Goal: Task Accomplishment & Management: Use online tool/utility

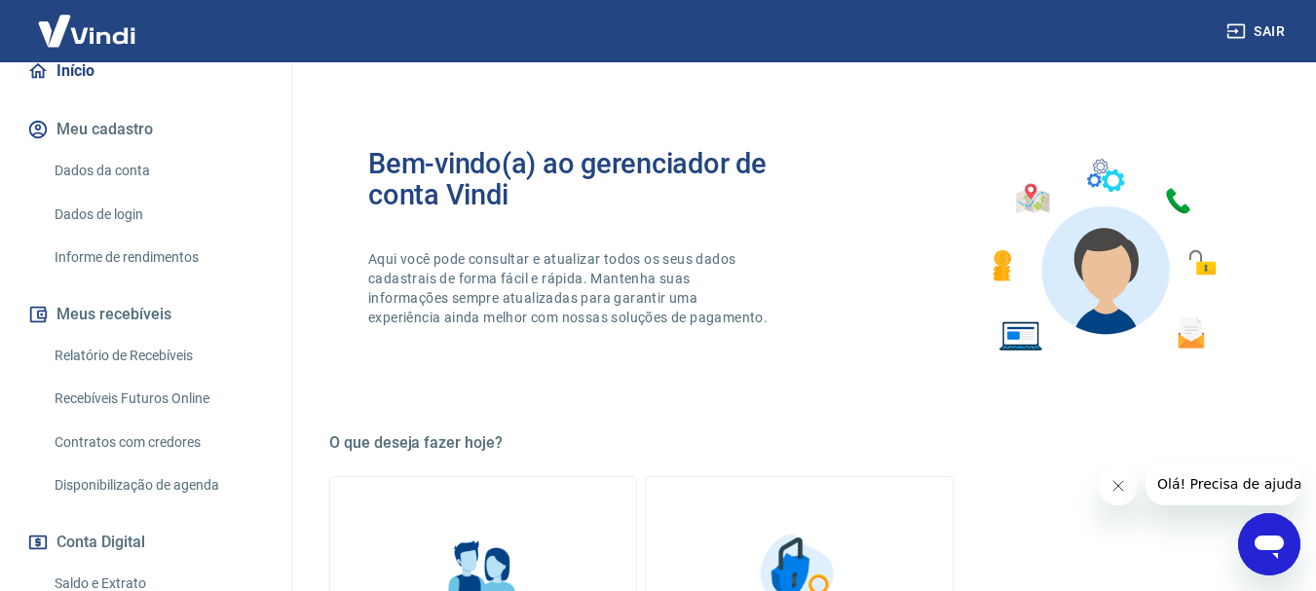
scroll to position [390, 0]
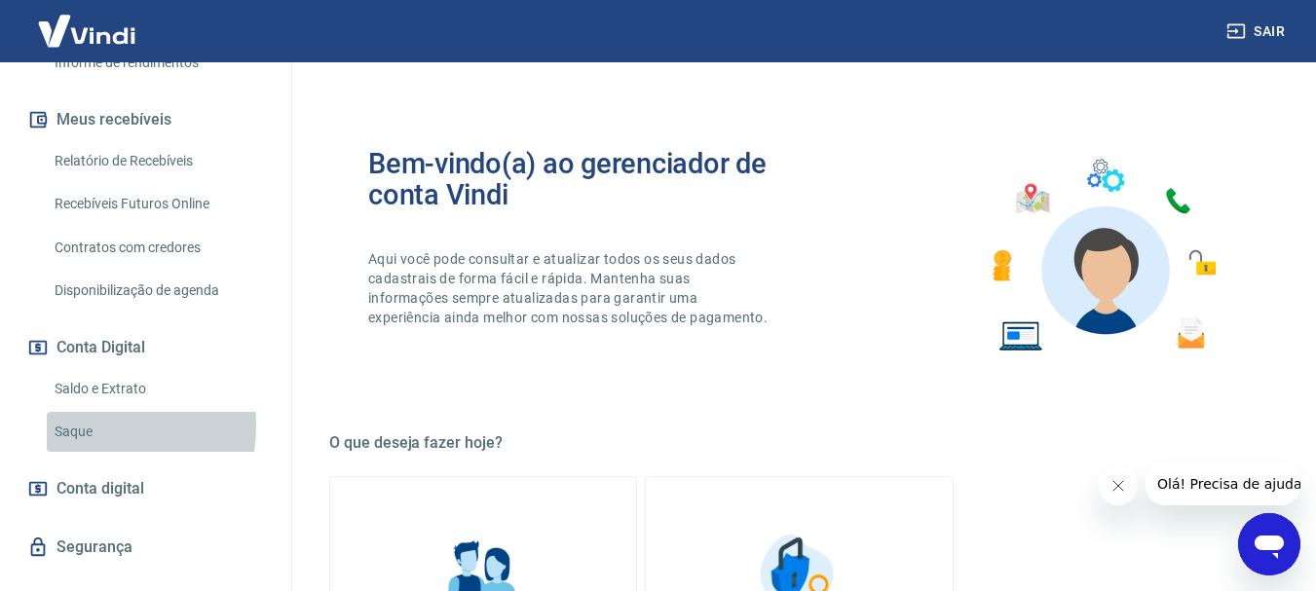
click at [71, 426] on link "Saque" at bounding box center [157, 432] width 221 height 40
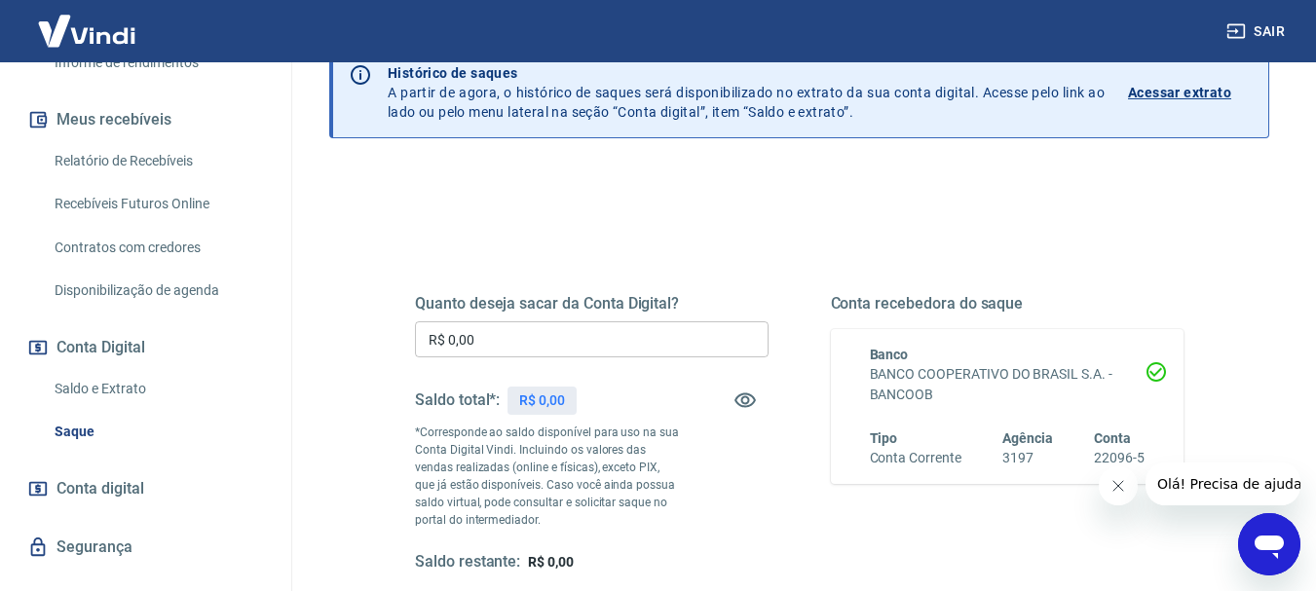
scroll to position [195, 0]
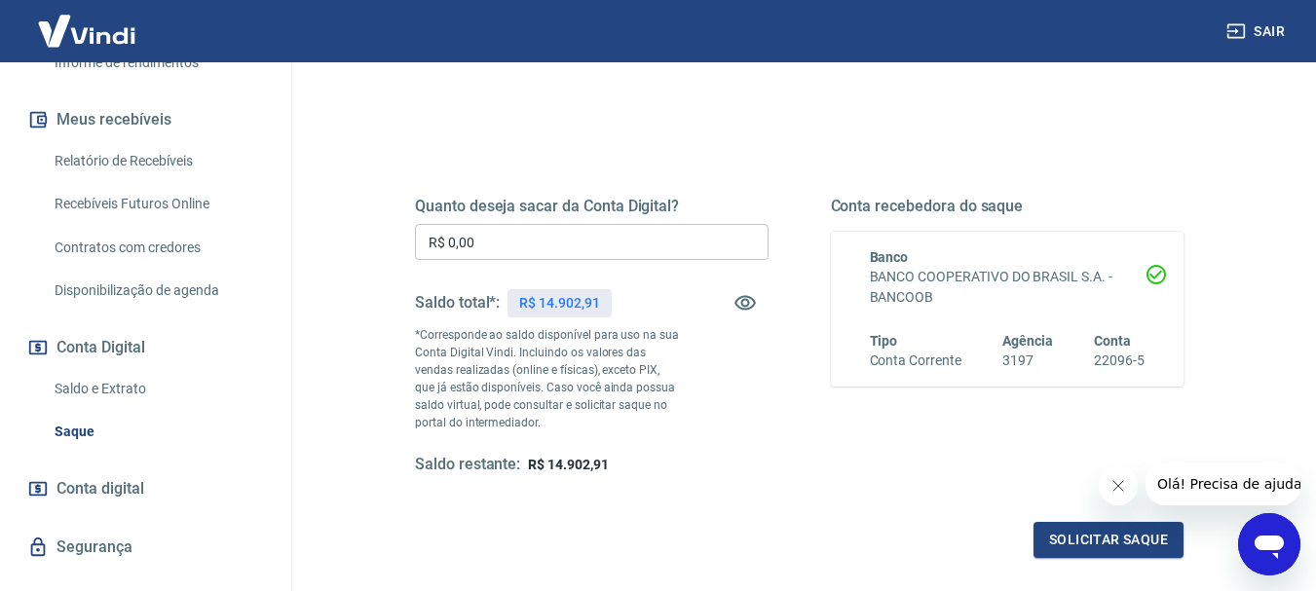
click at [524, 246] on input "R$ 0,00" at bounding box center [592, 242] width 354 height 36
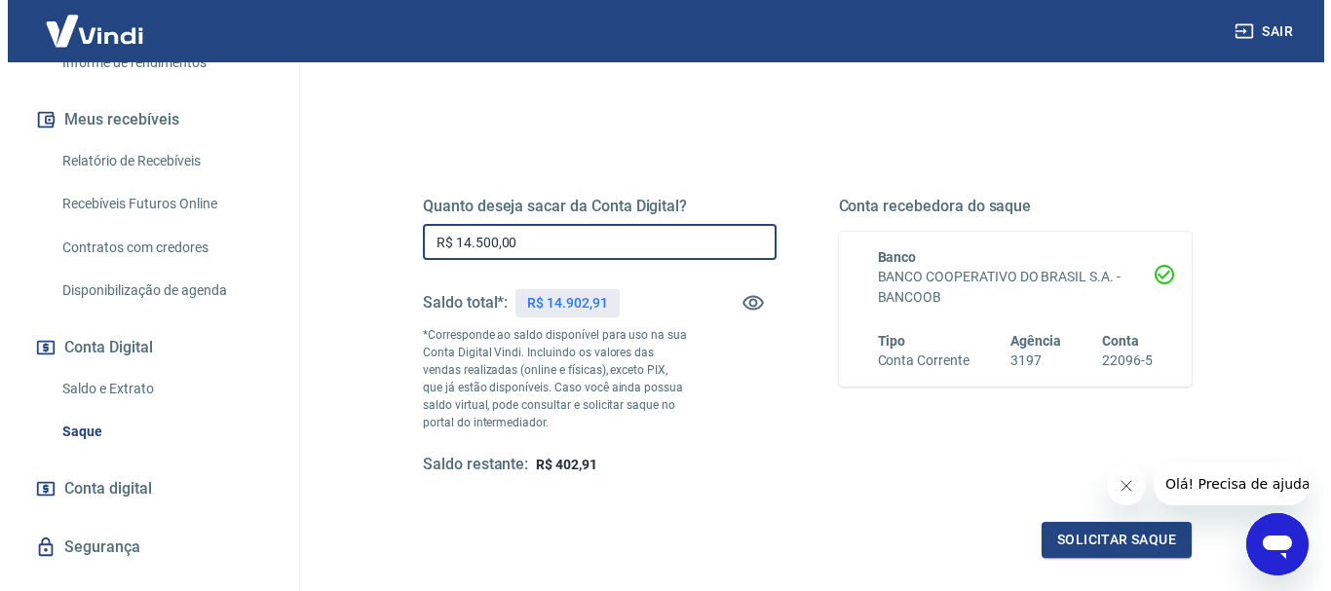
scroll to position [390, 0]
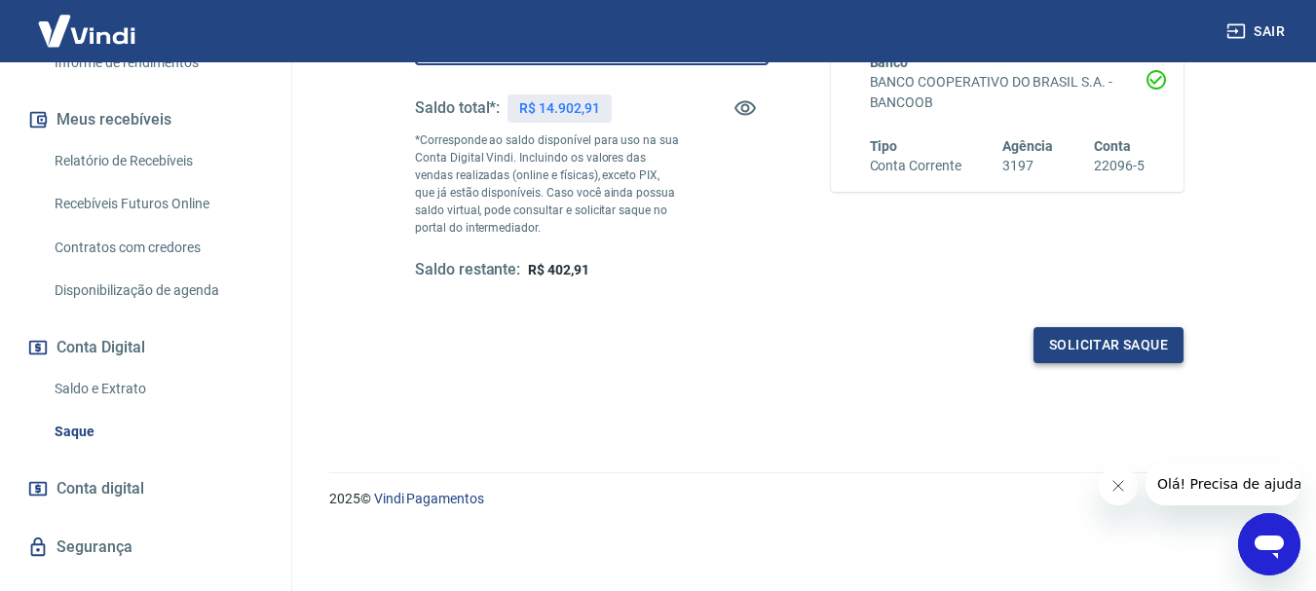
type input "R$ 14.500,00"
click at [1119, 354] on button "Solicitar saque" at bounding box center [1109, 345] width 150 height 36
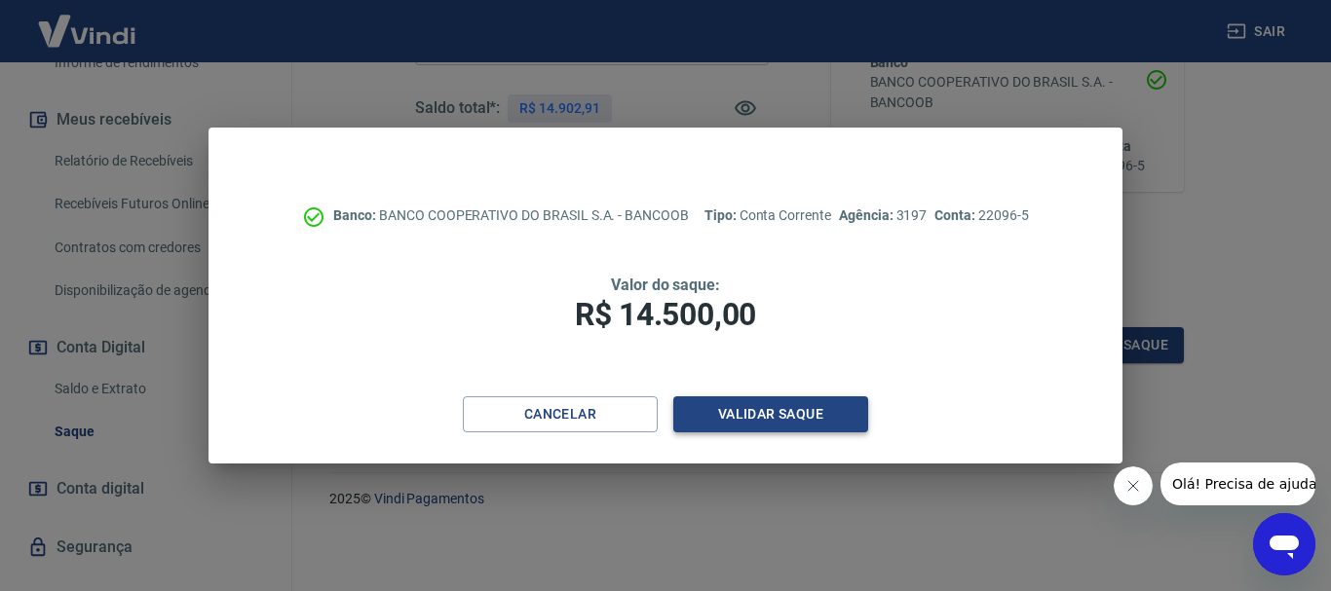
click at [741, 407] on button "Validar saque" at bounding box center [770, 415] width 195 height 36
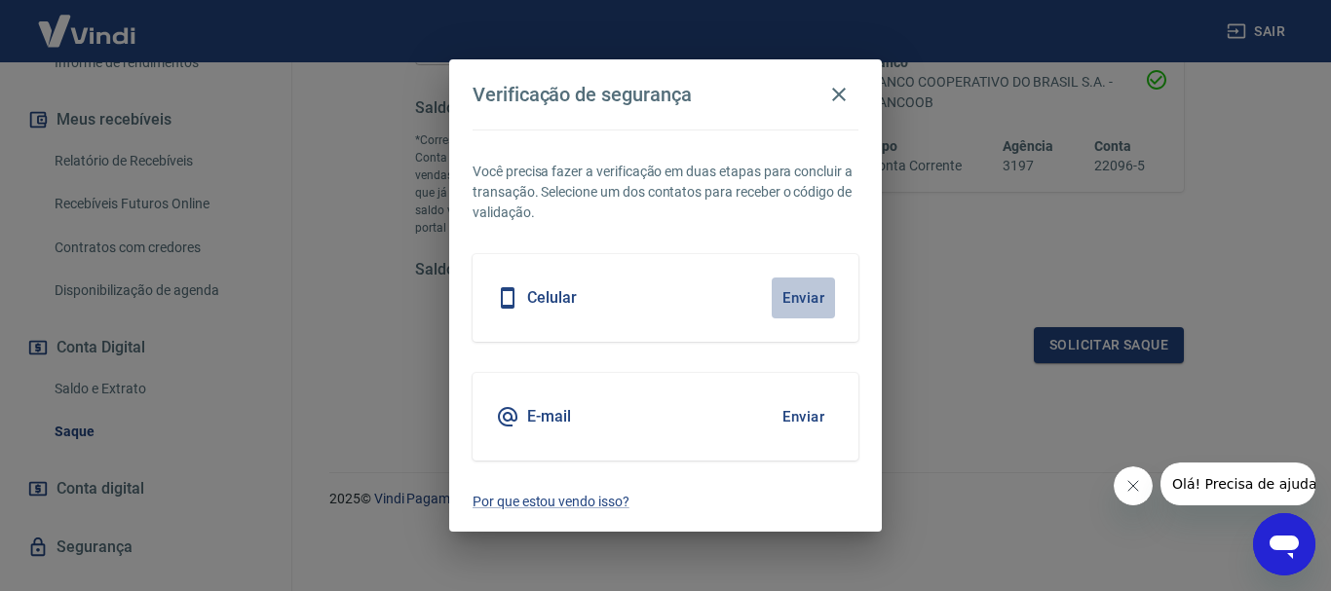
click at [800, 292] on button "Enviar" at bounding box center [803, 298] width 63 height 41
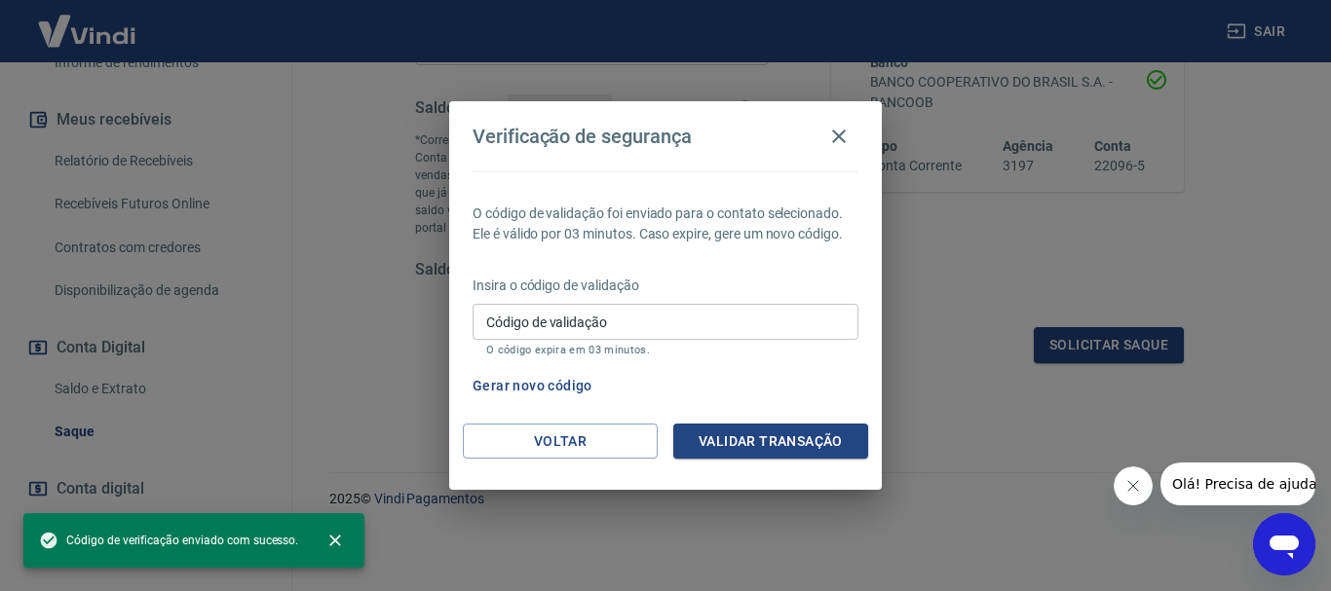
click at [619, 315] on input "Código de validação" at bounding box center [666, 322] width 386 height 36
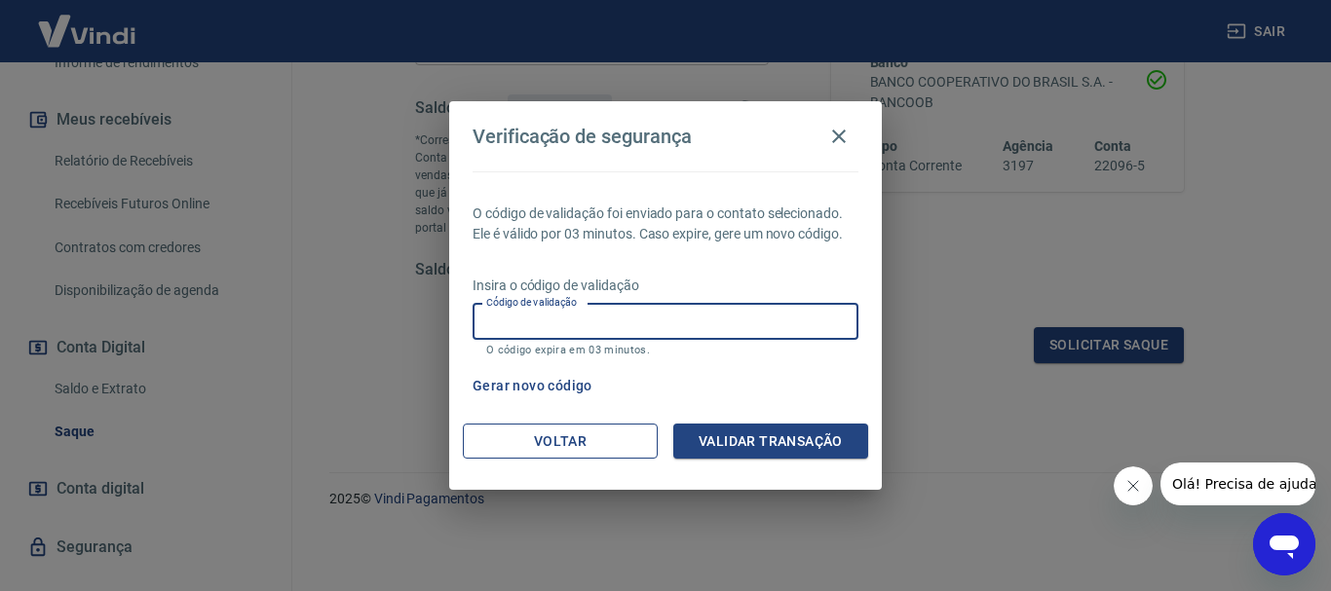
click at [553, 447] on button "Voltar" at bounding box center [560, 442] width 195 height 36
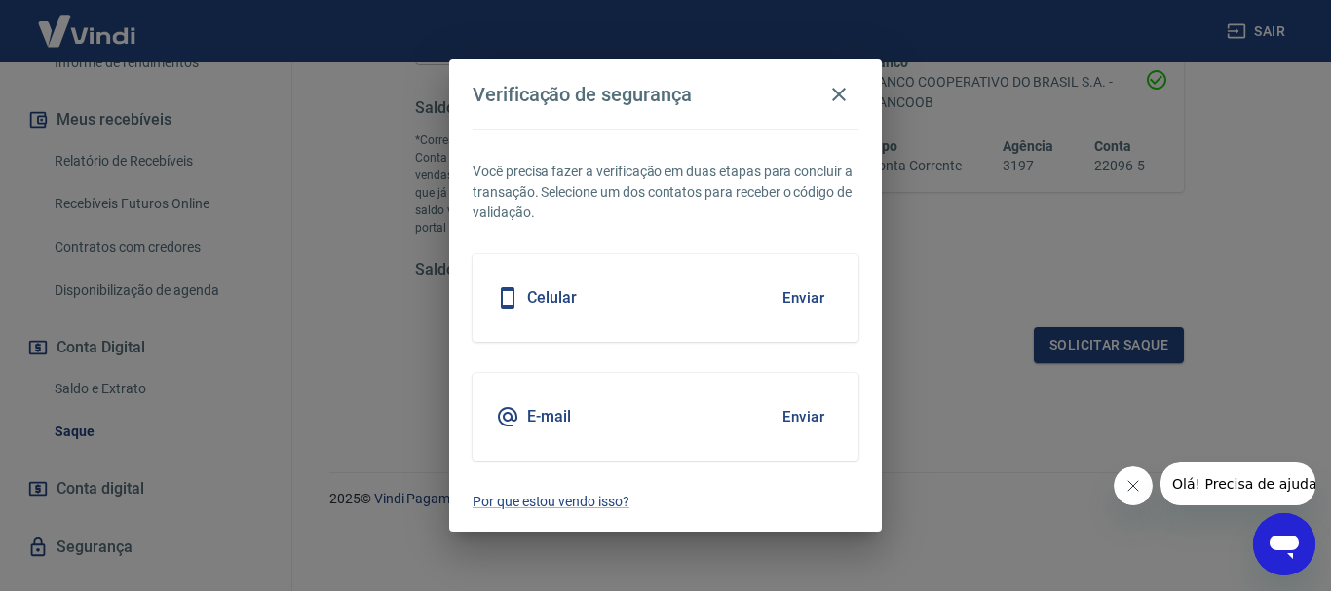
click at [623, 410] on div "E-mail Enviar" at bounding box center [666, 417] width 386 height 88
click at [796, 416] on button "Enviar" at bounding box center [803, 417] width 63 height 41
click at [615, 301] on div "Celular Enviar" at bounding box center [666, 298] width 386 height 88
click at [819, 295] on button "Enviar" at bounding box center [803, 298] width 63 height 41
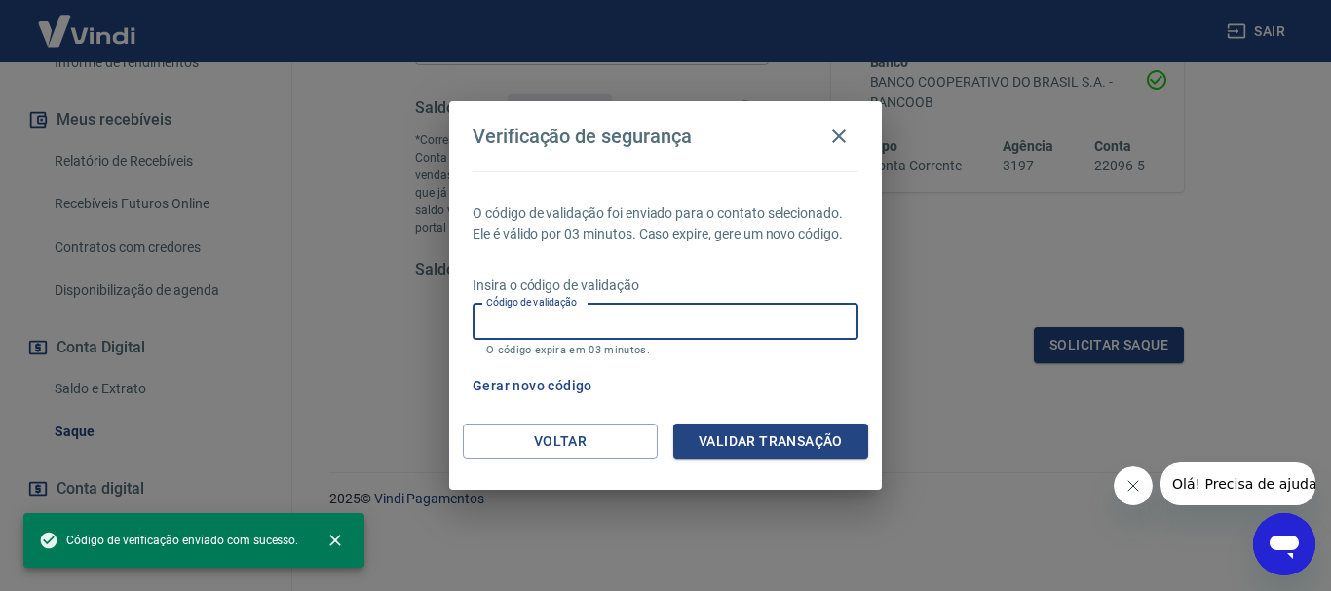
click at [616, 318] on input "Código de validação" at bounding box center [666, 322] width 386 height 36
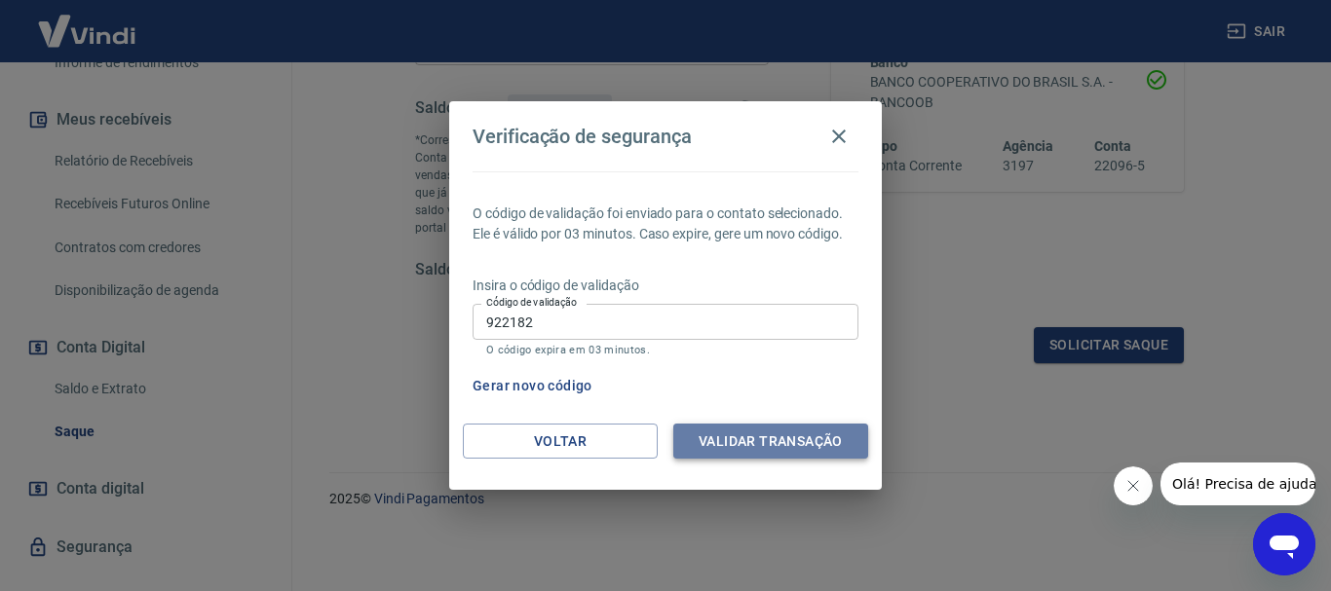
click at [747, 451] on button "Validar transação" at bounding box center [770, 442] width 195 height 36
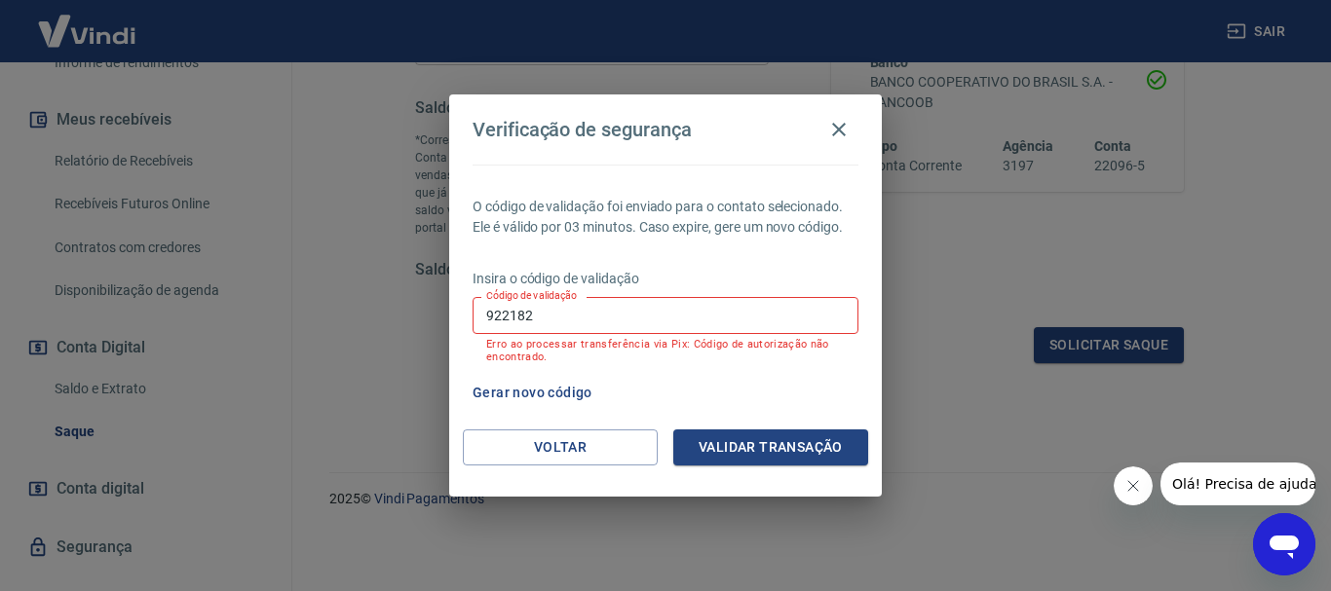
click at [584, 312] on input "922182" at bounding box center [666, 315] width 386 height 36
type input "794029"
click at [787, 456] on button "Validar transação" at bounding box center [770, 448] width 195 height 36
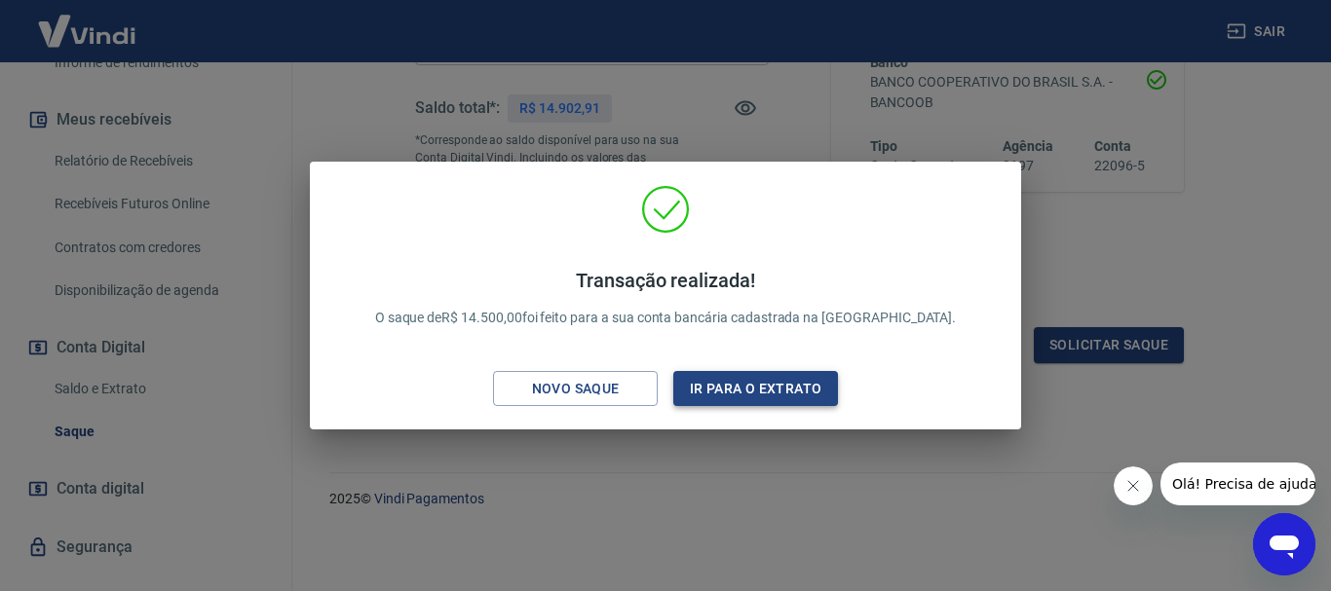
click at [701, 391] on button "Ir para o extrato" at bounding box center [755, 389] width 165 height 36
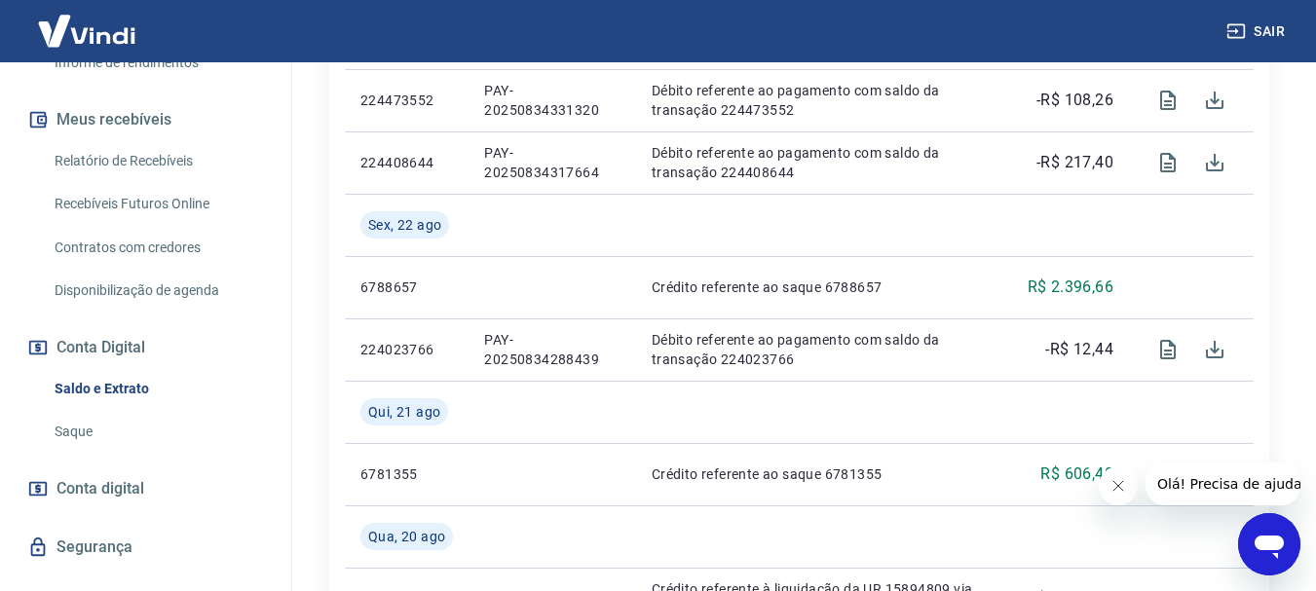
scroll to position [292, 0]
